Goal: Navigation & Orientation: Find specific page/section

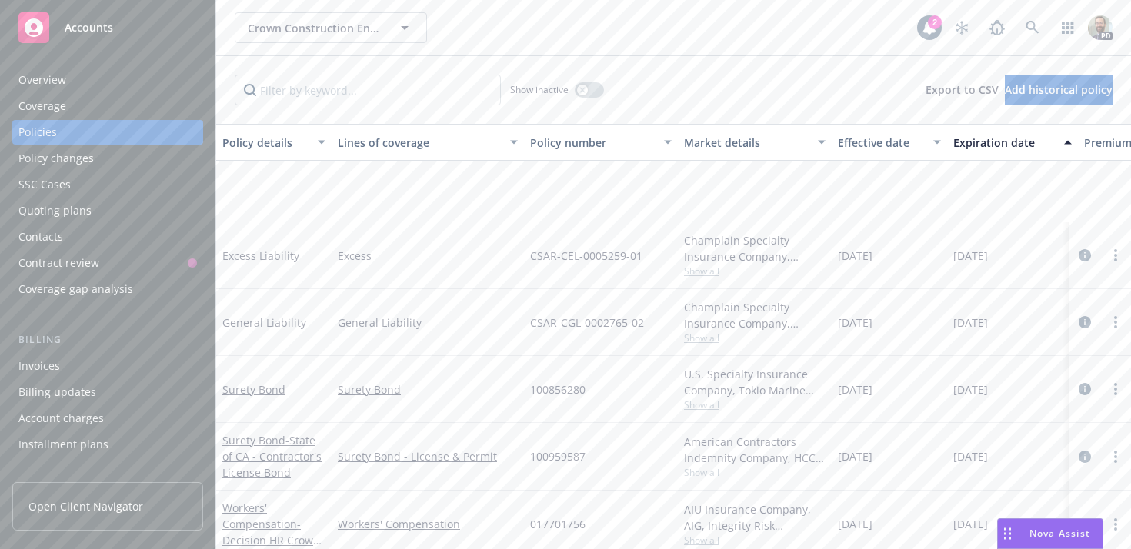
scroll to position [142, 0]
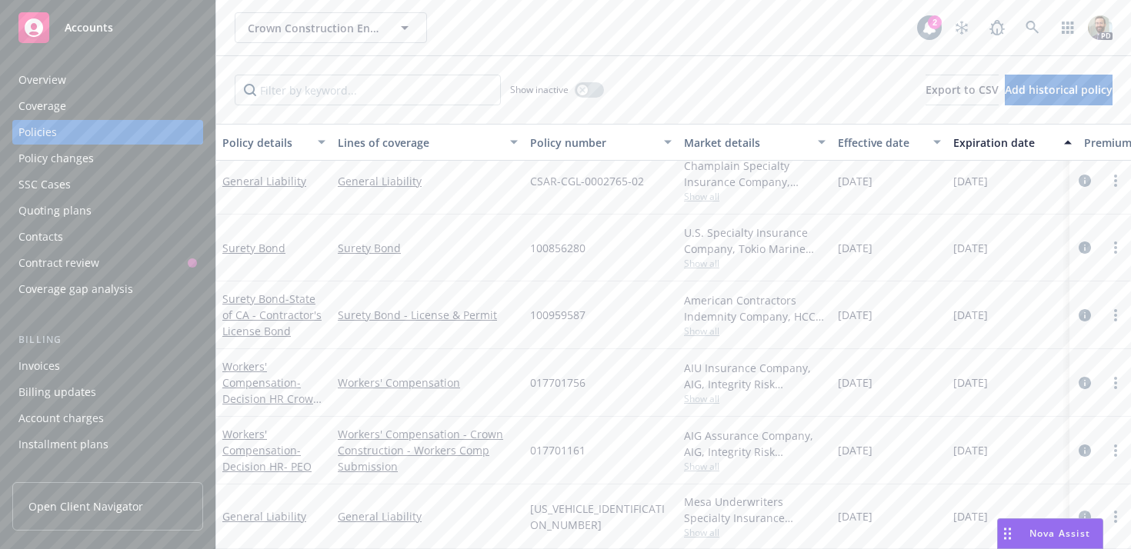
click at [931, 25] on div "2" at bounding box center [935, 19] width 14 height 14
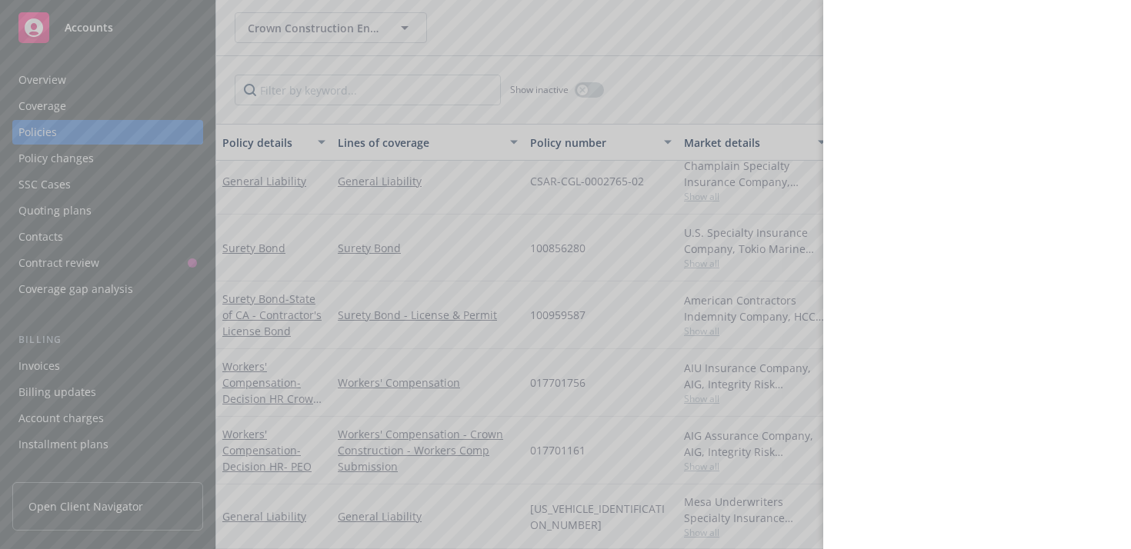
click at [779, 31] on div at bounding box center [565, 274] width 1131 height 549
